Goal: Information Seeking & Learning: Check status

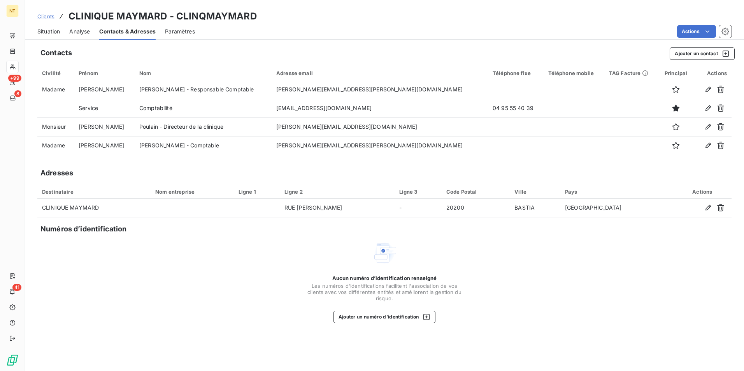
click at [50, 17] on span "Clients" at bounding box center [45, 16] width 17 height 6
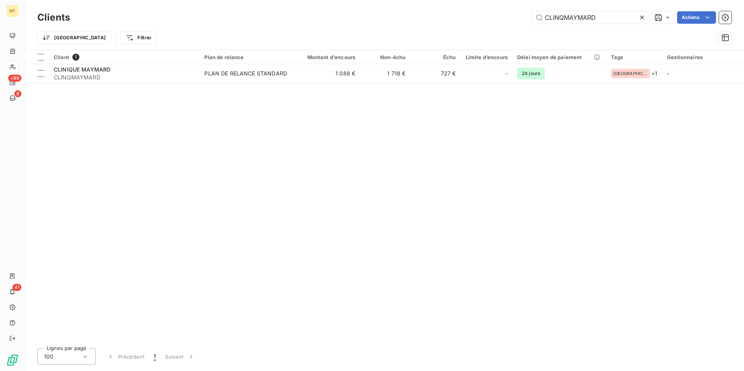
drag, startPoint x: 608, startPoint y: 19, endPoint x: 512, endPoint y: 19, distance: 96.1
click at [512, 19] on div "CLINQMAYMARD Actions" at bounding box center [405, 17] width 652 height 12
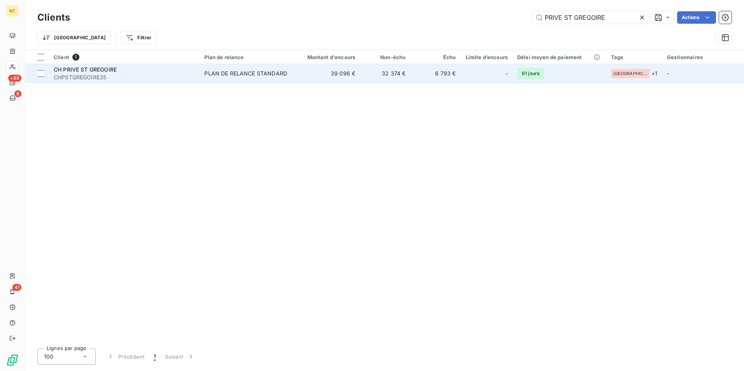
type input "PRIVE ST GREGOIRE"
click at [287, 79] on td "PLAN DE RELANCE STANDARD" at bounding box center [246, 73] width 93 height 19
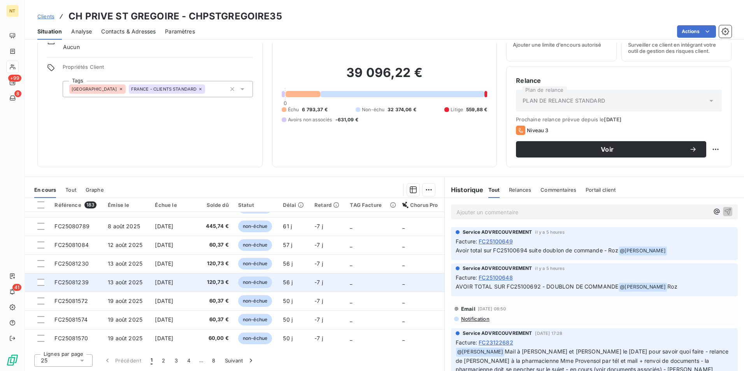
scroll to position [331, 0]
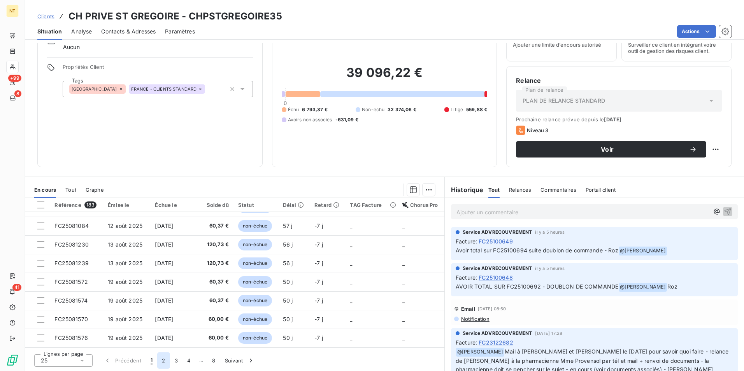
click at [158, 358] on button "2" at bounding box center [163, 360] width 12 height 16
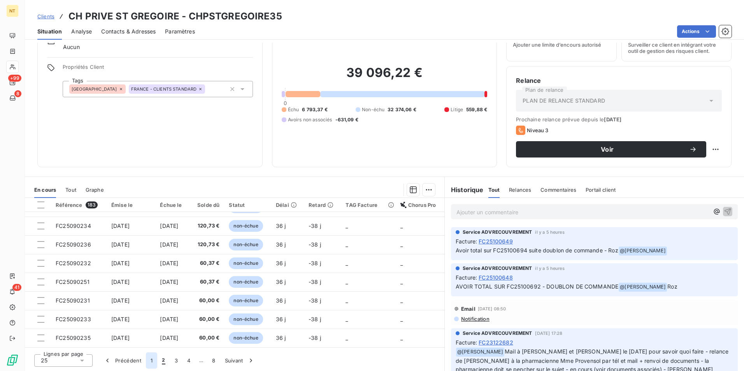
click at [156, 354] on button "1" at bounding box center [151, 360] width 11 height 16
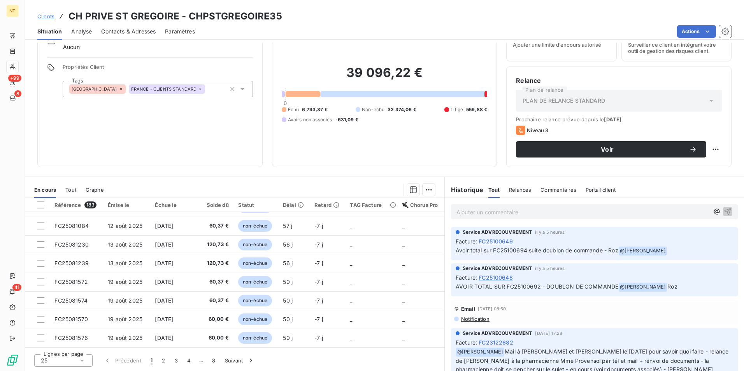
click at [44, 18] on span "Clients" at bounding box center [45, 16] width 17 height 6
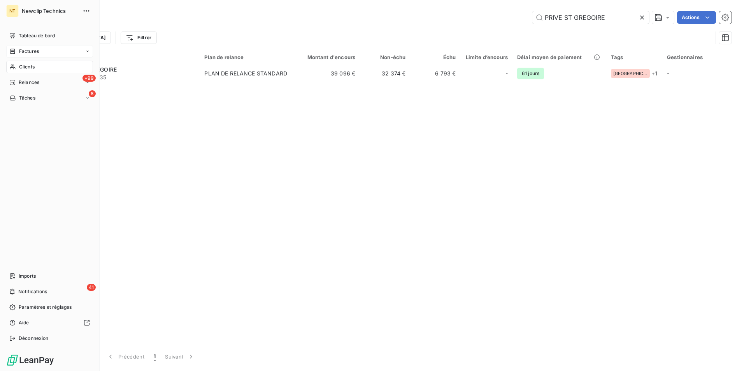
click at [28, 54] on span "Factures" at bounding box center [29, 51] width 20 height 7
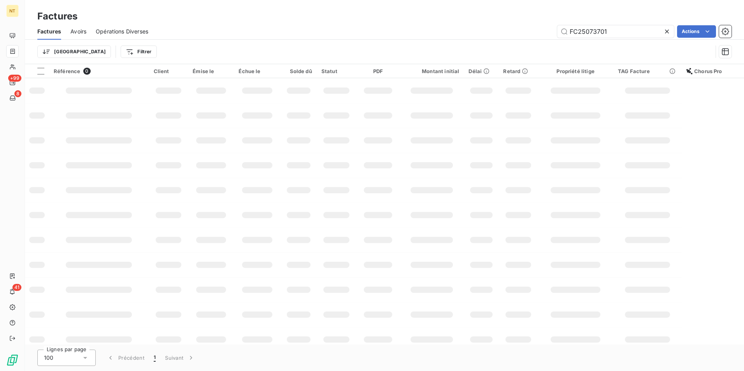
drag, startPoint x: 619, startPoint y: 31, endPoint x: 531, endPoint y: 34, distance: 88.8
click at [531, 34] on div "FC25073701 Actions" at bounding box center [445, 31] width 574 height 12
type input "FC25100648"
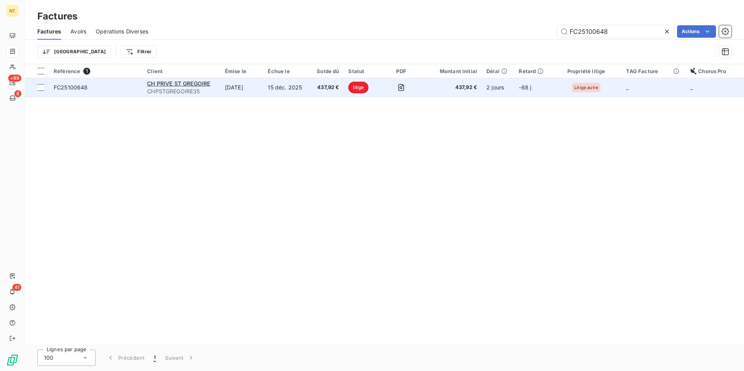
click at [189, 91] on span "CHPSTGREGOIRE35" at bounding box center [181, 92] width 68 height 8
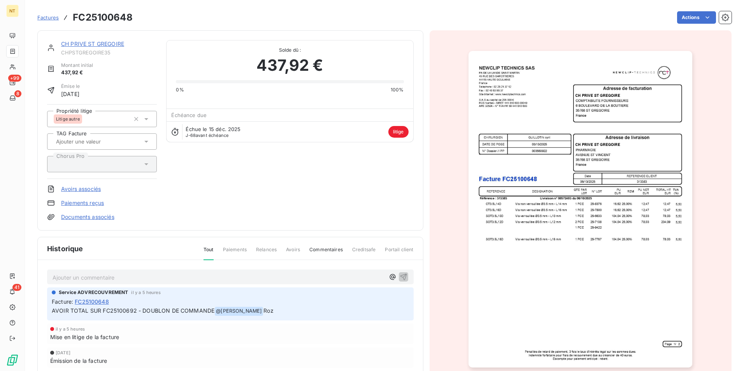
click at [51, 16] on span "Factures" at bounding box center [47, 17] width 21 height 6
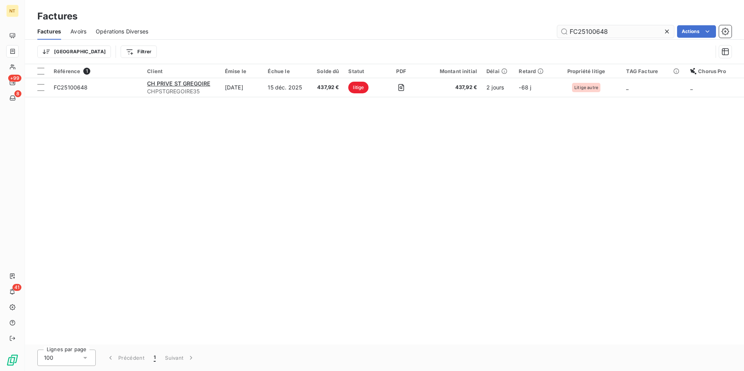
drag, startPoint x: 620, startPoint y: 30, endPoint x: 588, endPoint y: 29, distance: 32.7
click at [588, 29] on input "FC25100648" at bounding box center [615, 31] width 117 height 12
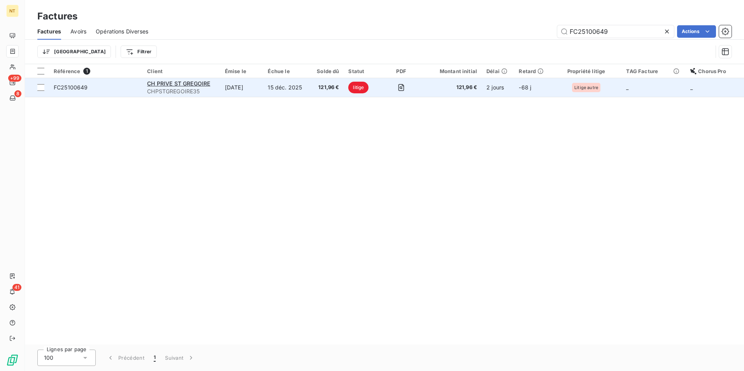
type input "FC25100649"
click at [233, 91] on td "[DATE]" at bounding box center [241, 87] width 43 height 19
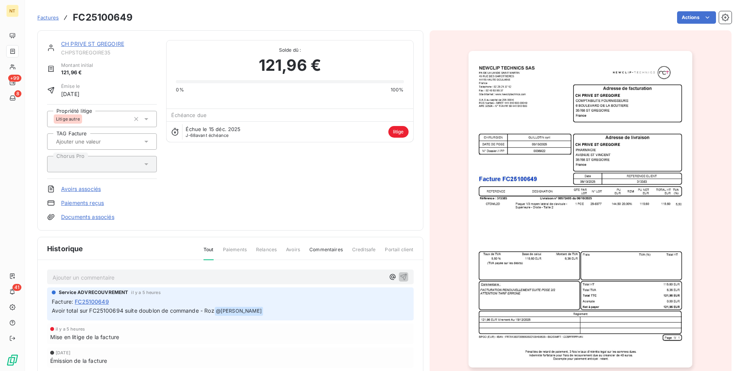
click at [49, 18] on span "Factures" at bounding box center [47, 17] width 21 height 6
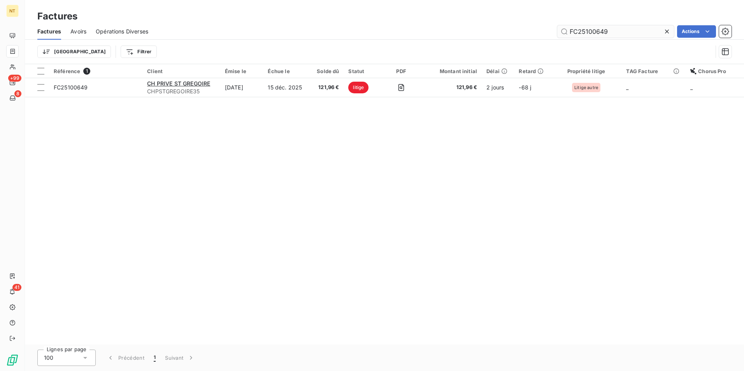
drag, startPoint x: 596, startPoint y: 31, endPoint x: 614, endPoint y: 31, distance: 18.3
click at [614, 31] on input "FC25100649" at bounding box center [615, 31] width 117 height 12
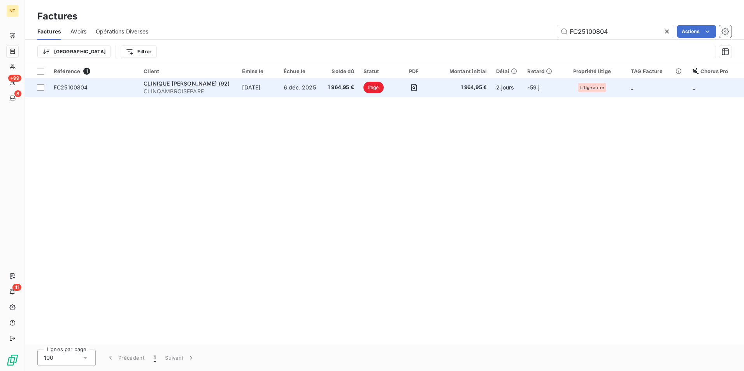
type input "FC25100804"
click at [213, 93] on span "CLINQAMBROISEPARE" at bounding box center [188, 92] width 89 height 8
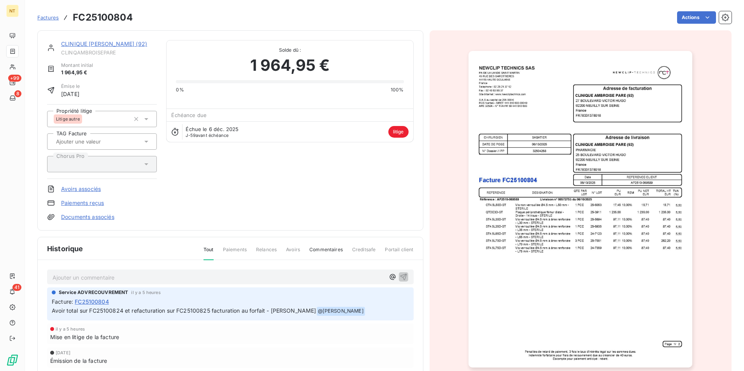
click at [52, 14] on span "Factures" at bounding box center [47, 17] width 21 height 6
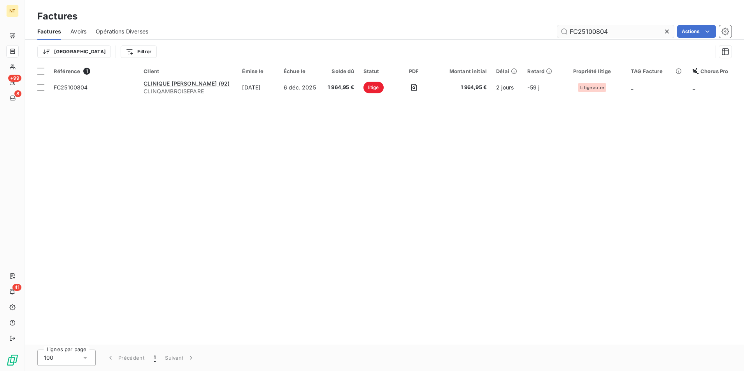
drag, startPoint x: 596, startPoint y: 31, endPoint x: 610, endPoint y: 30, distance: 14.4
click at [610, 30] on input "FC25100804" at bounding box center [615, 31] width 117 height 12
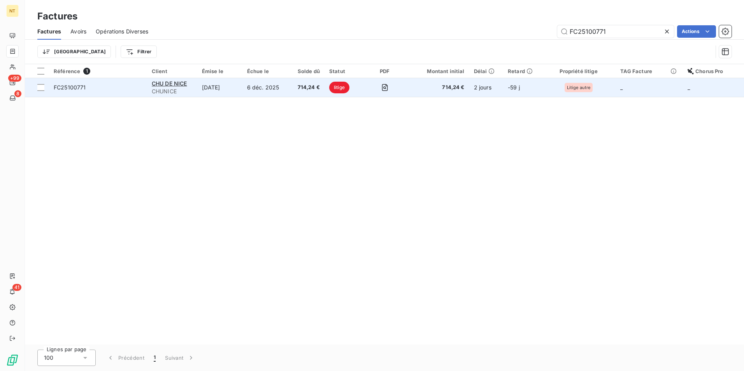
type input "FC25100771"
click at [279, 95] on td "6 déc. 2025" at bounding box center [265, 87] width 47 height 19
